Goal: Transaction & Acquisition: Purchase product/service

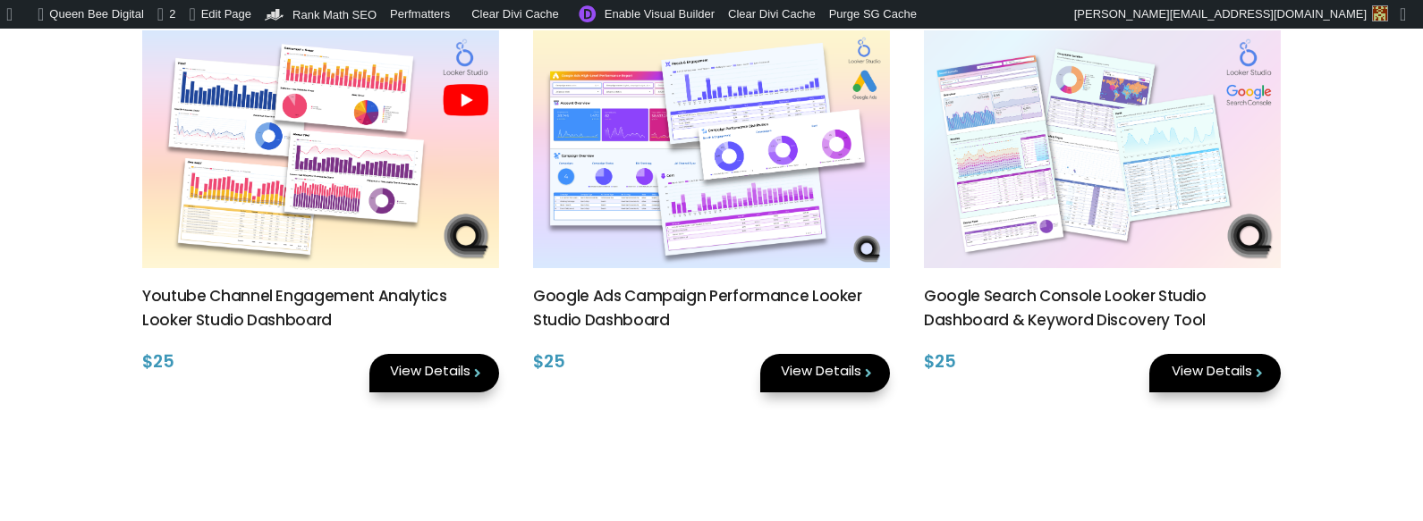
scroll to position [485, 0]
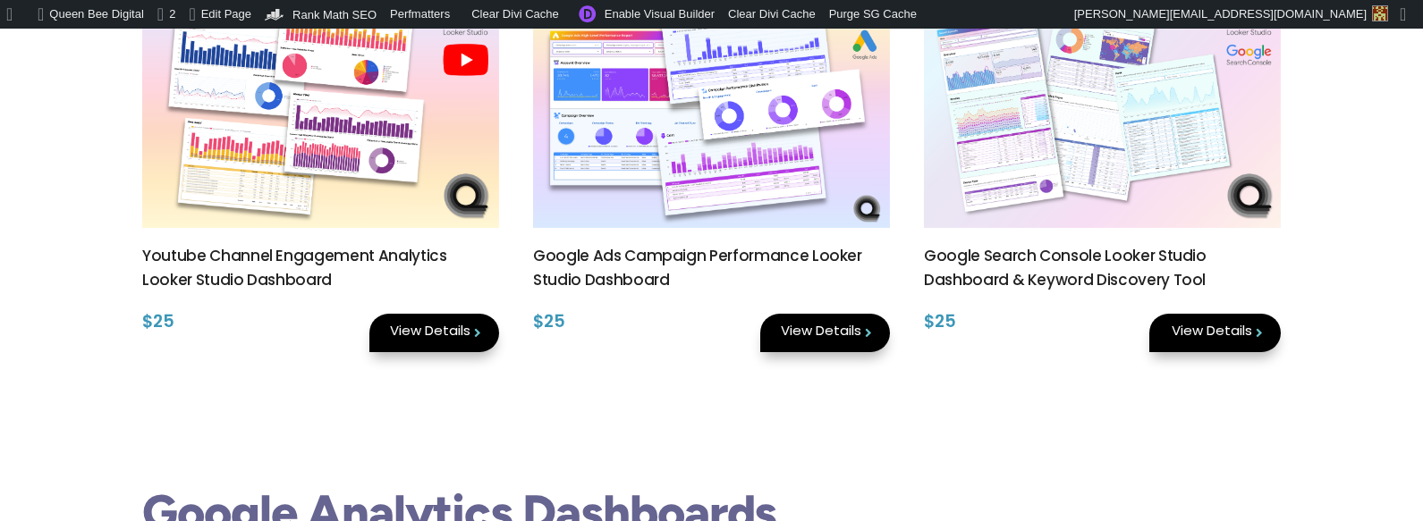
click at [374, 150] on (3)"] at bounding box center [320, 109] width 357 height 238
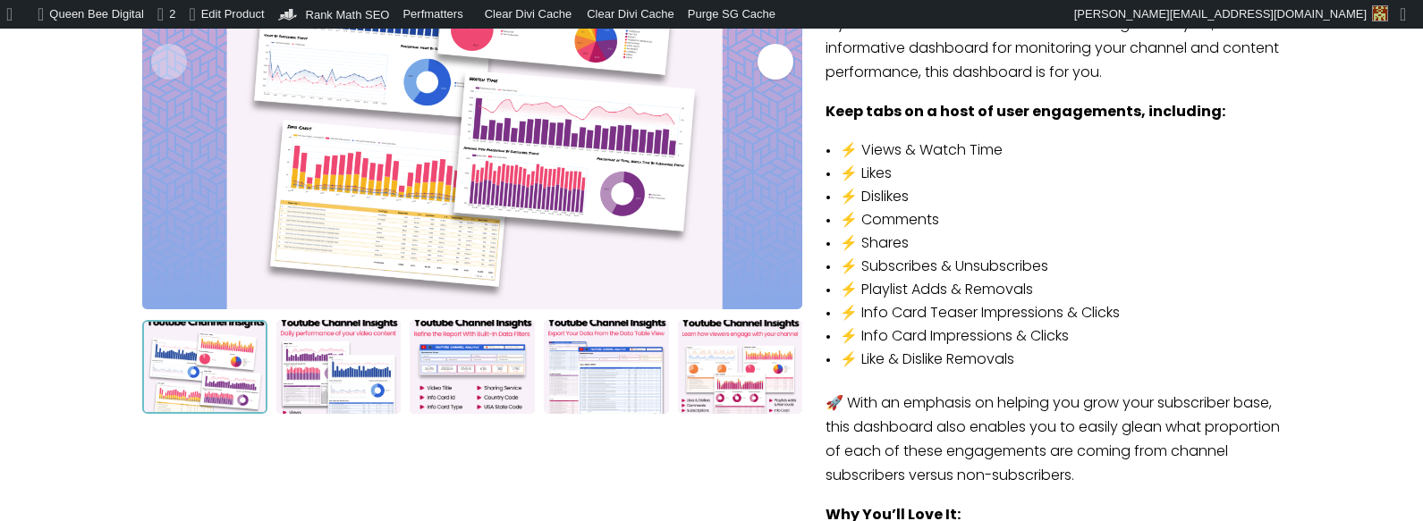
scroll to position [300, 0]
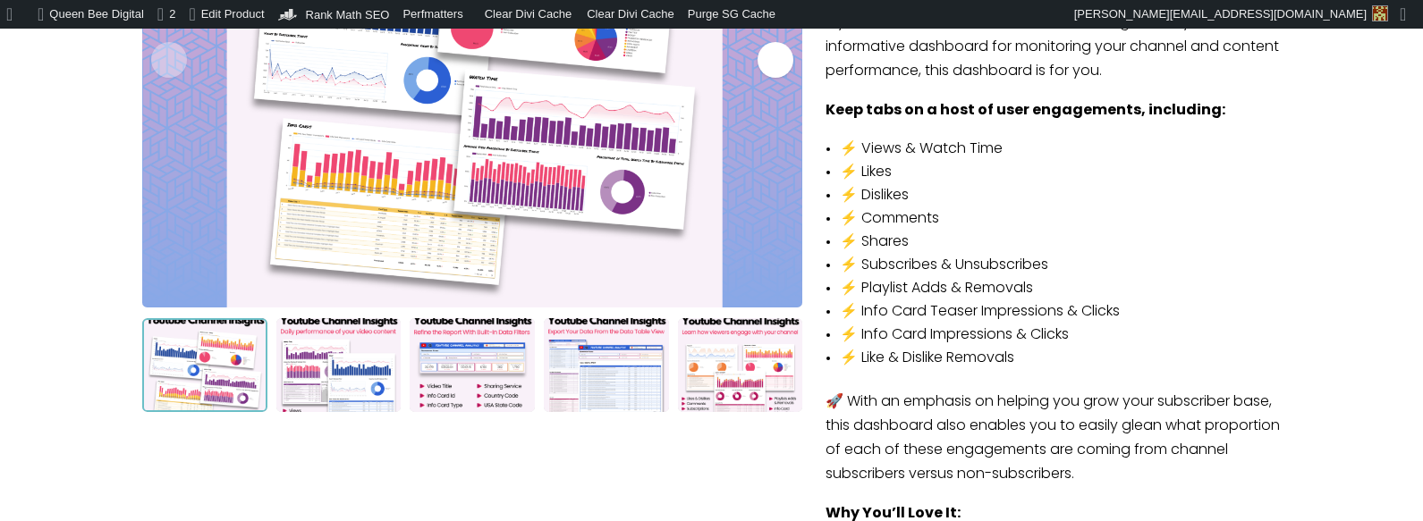
click at [777, 55] on div "Go to next slide." at bounding box center [775, 60] width 36 height 36
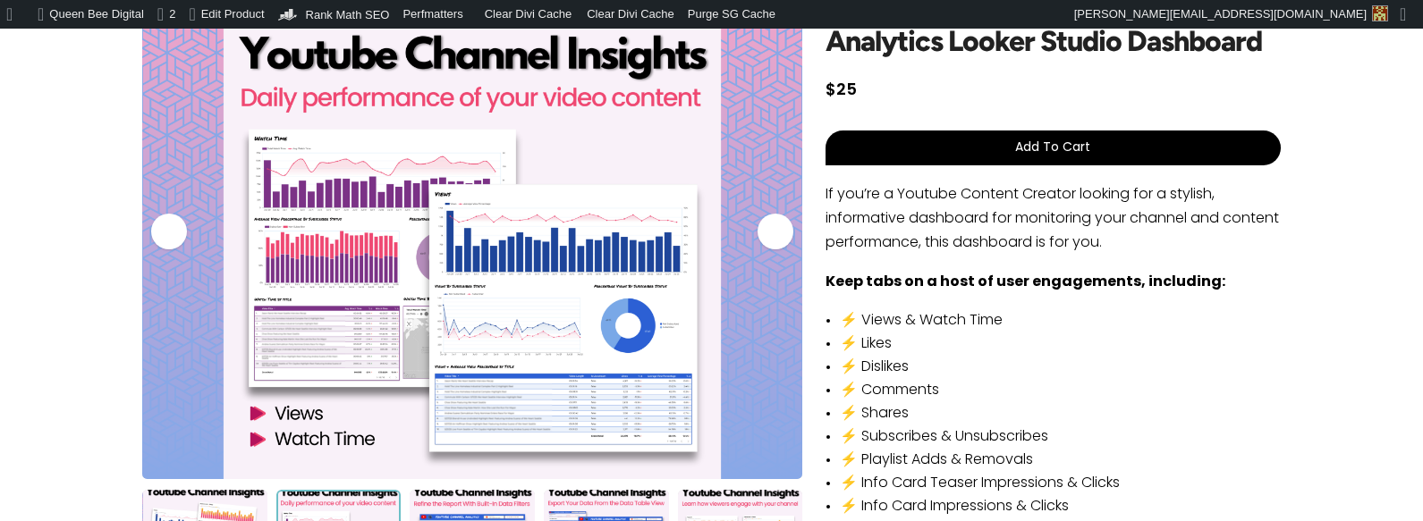
scroll to position [121, 0]
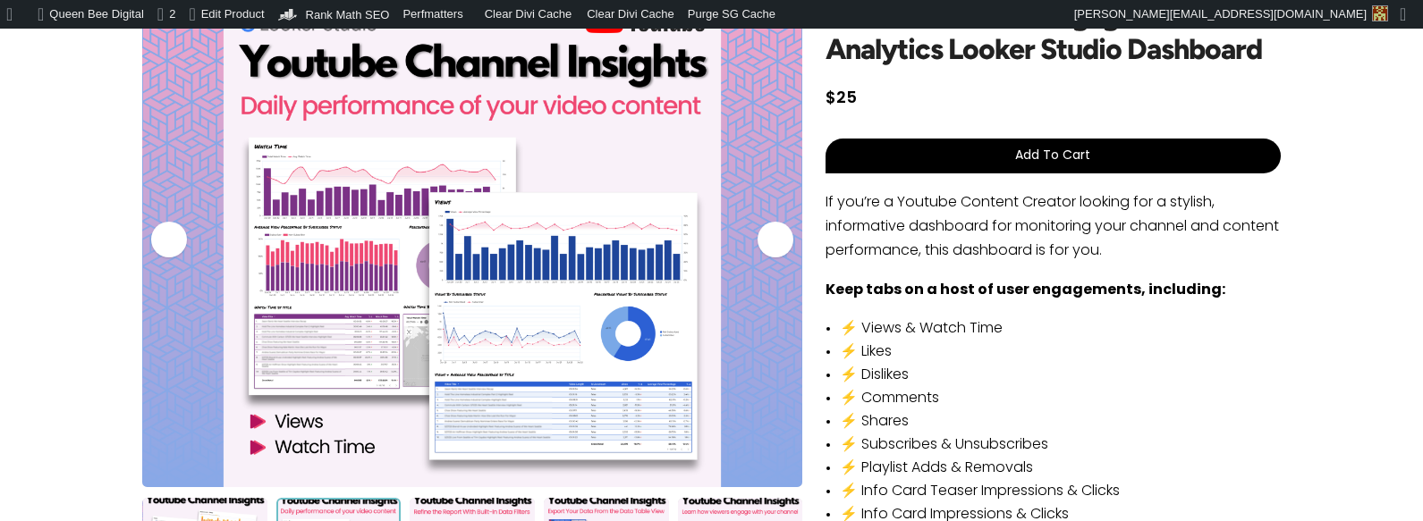
click at [777, 241] on div "Go to next slide." at bounding box center [775, 240] width 36 height 36
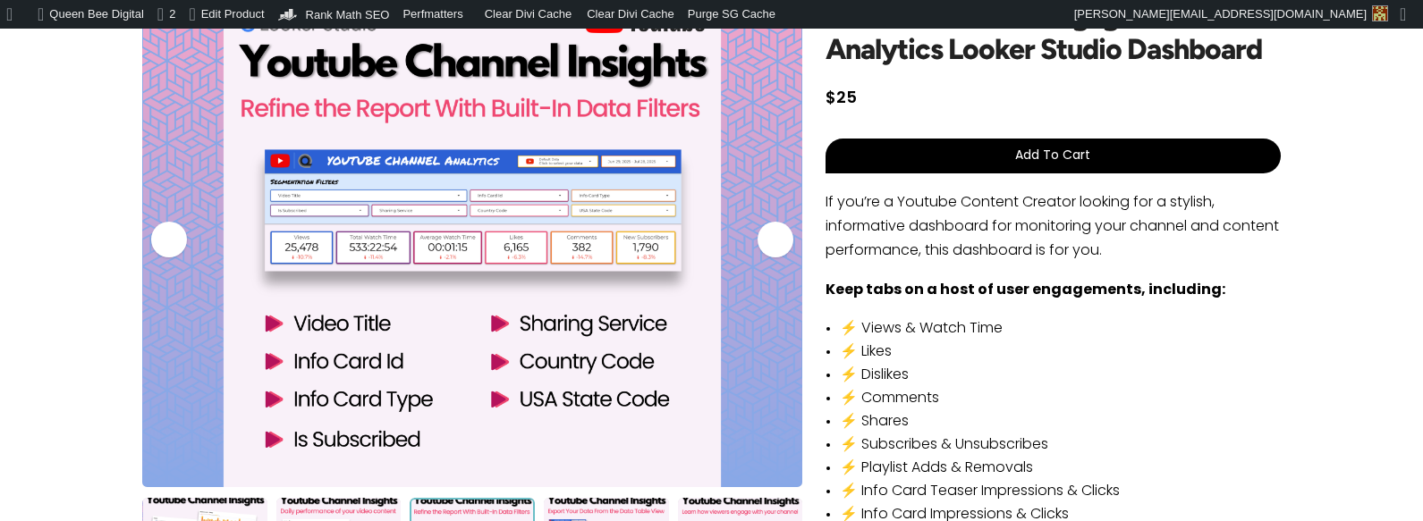
click at [777, 241] on div "Go to next slide." at bounding box center [775, 240] width 36 height 36
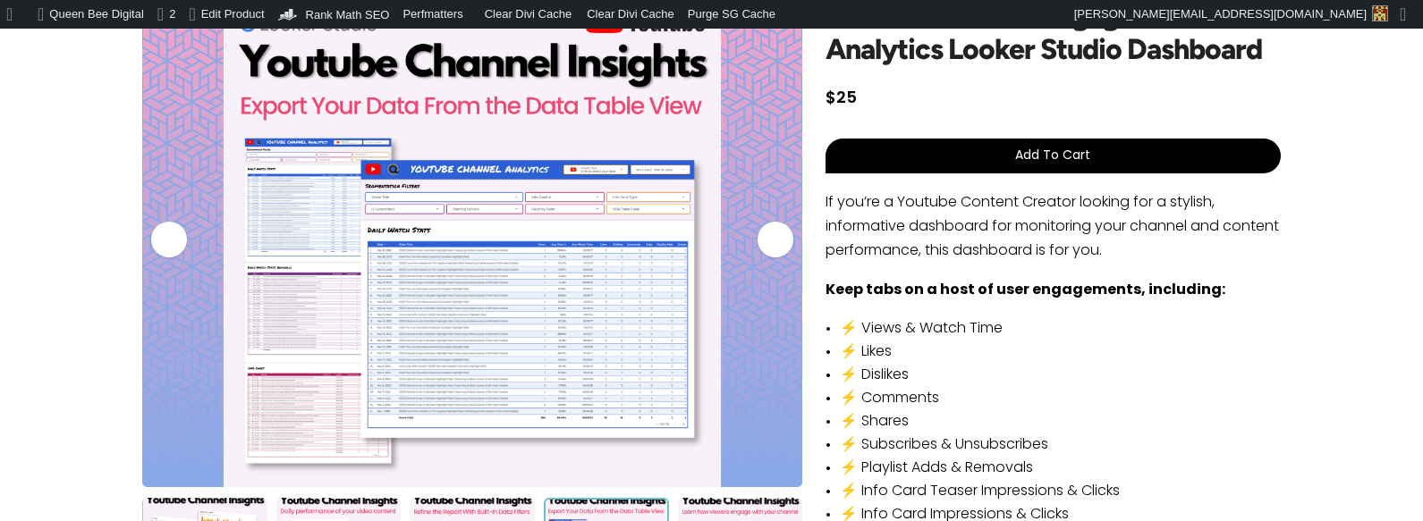
click at [777, 240] on div "Go to next slide." at bounding box center [775, 240] width 36 height 36
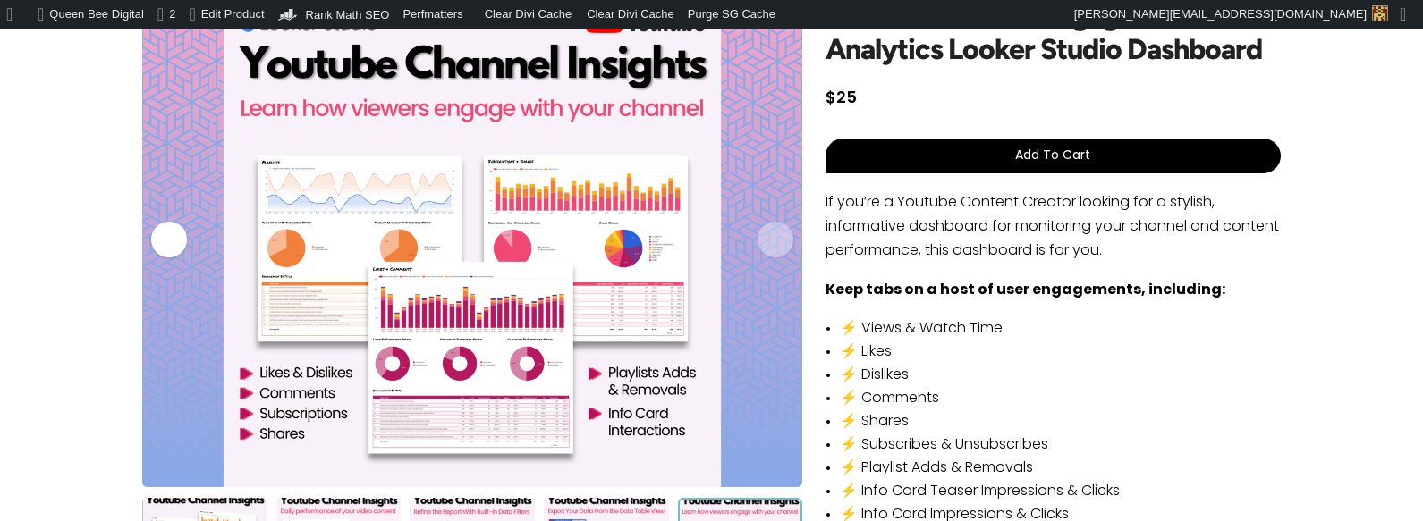
click at [776, 240] on img "Slide 5 of 5." at bounding box center [472, 239] width 660 height 495
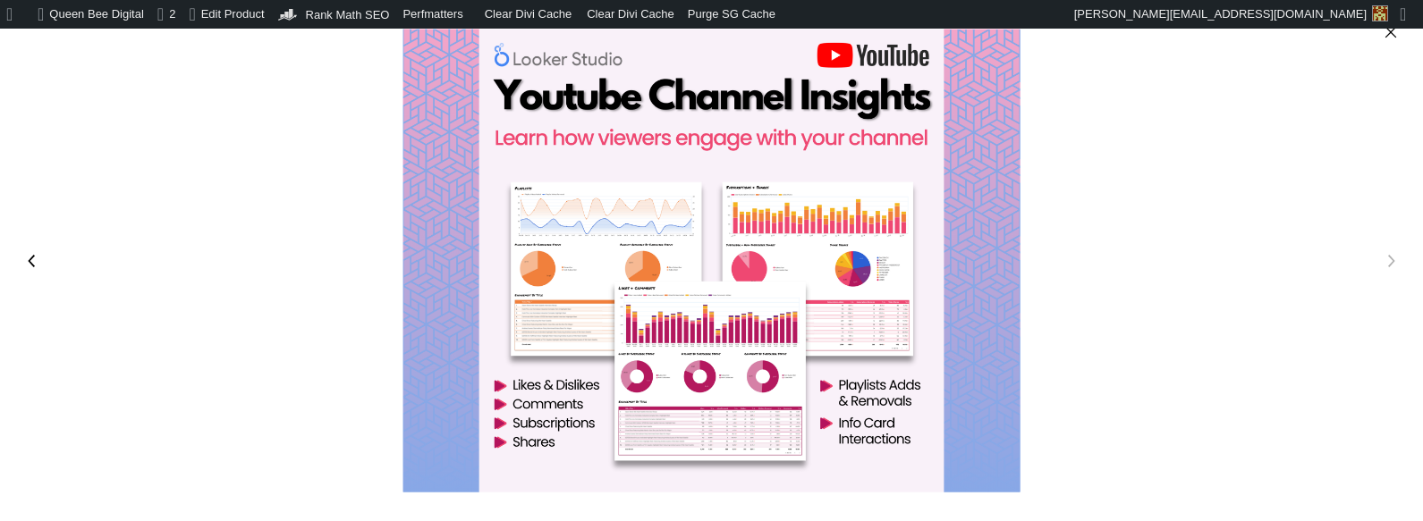
click at [1385, 31] on icon "Close" at bounding box center [1391, 32] width 18 height 18
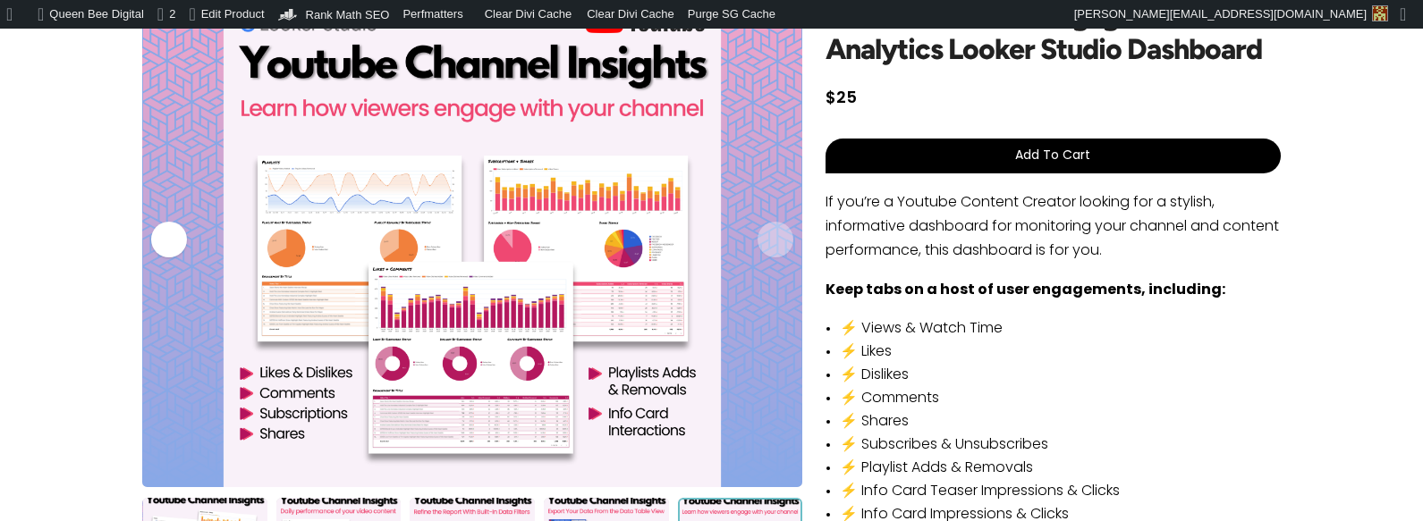
click at [784, 238] on img "Slide 5 of 5." at bounding box center [472, 239] width 660 height 495
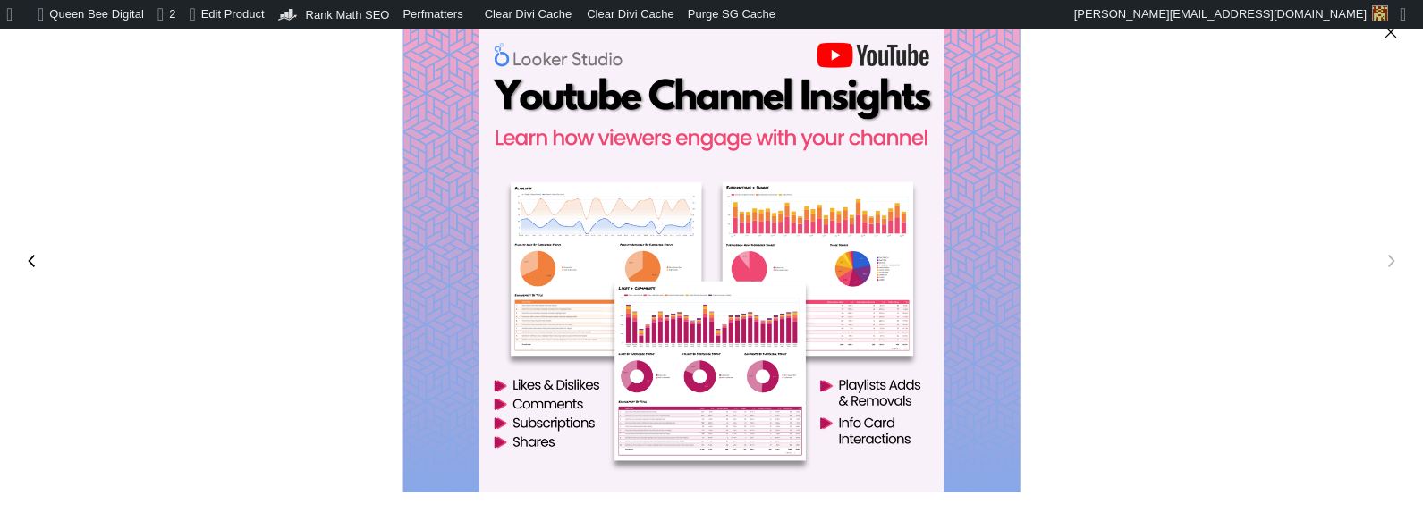
click at [1201, 227] on div "Enlarged images" at bounding box center [711, 260] width 1423 height 521
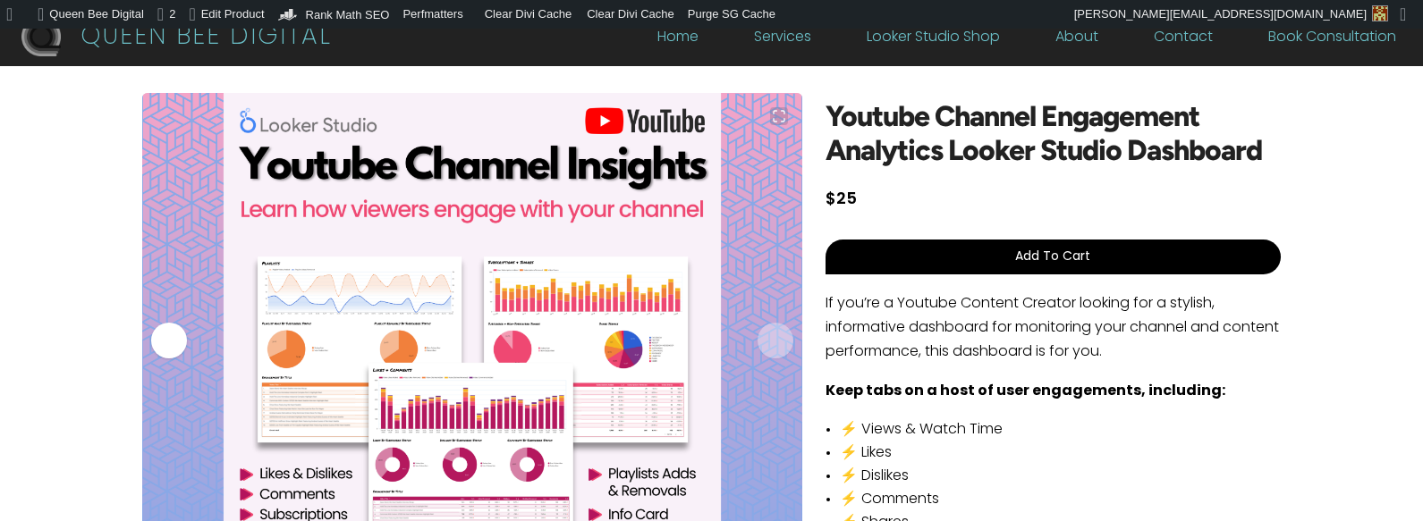
scroll to position [0, 0]
